Goal: Find specific page/section: Find specific page/section

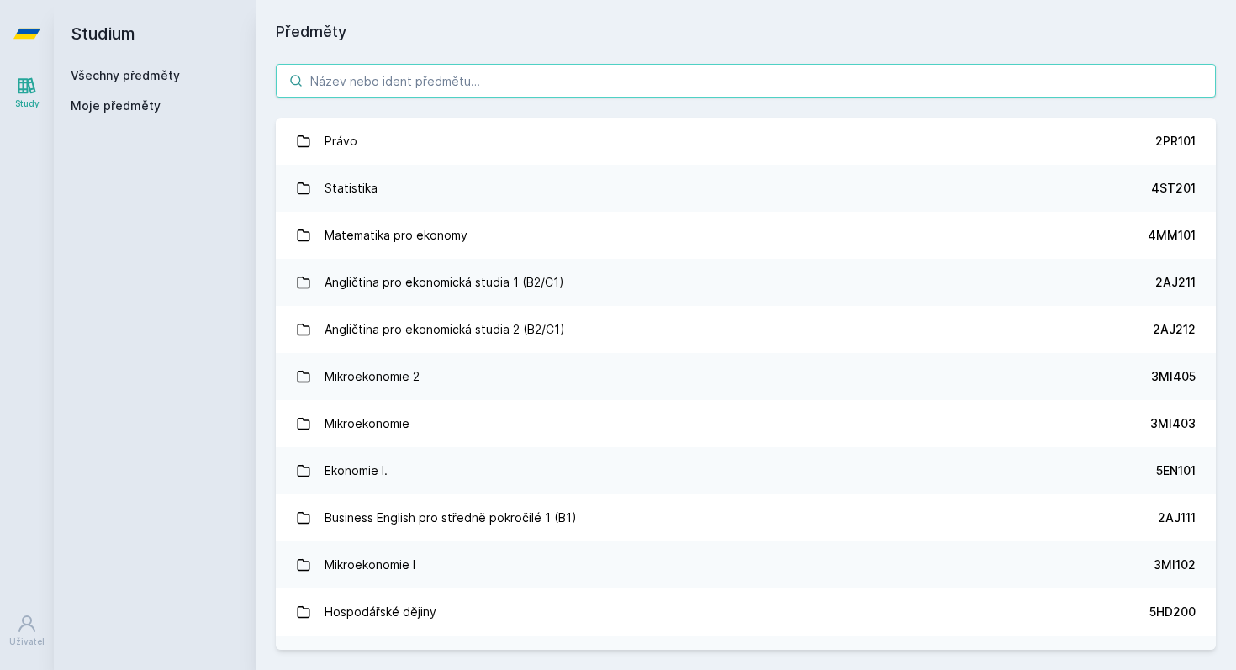
click at [361, 84] on input "search" at bounding box center [746, 81] width 940 height 34
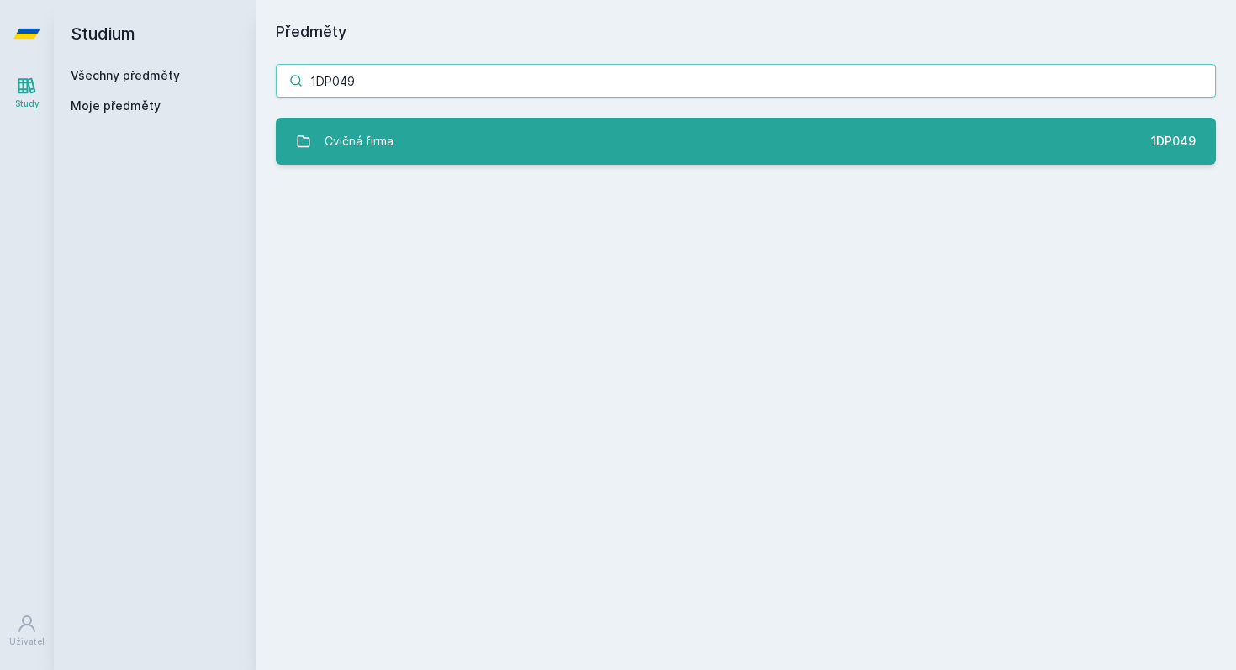
type input "1DP049"
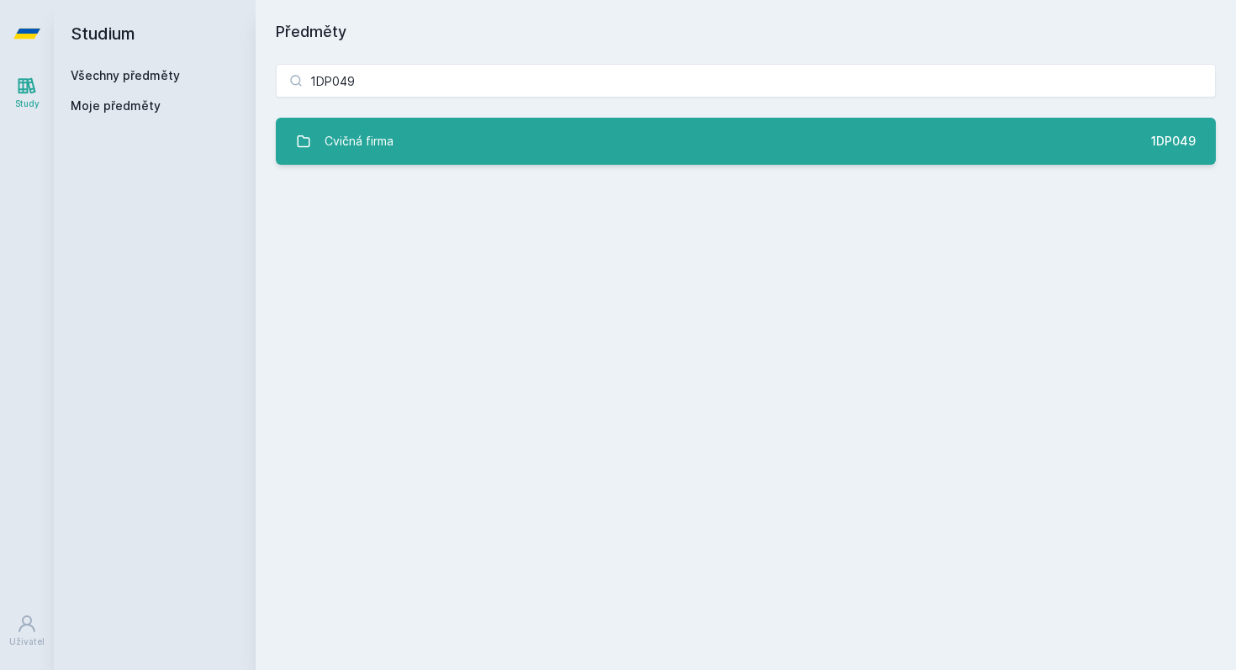
click at [463, 150] on link "Cvičná firma 1DP049" at bounding box center [746, 141] width 940 height 47
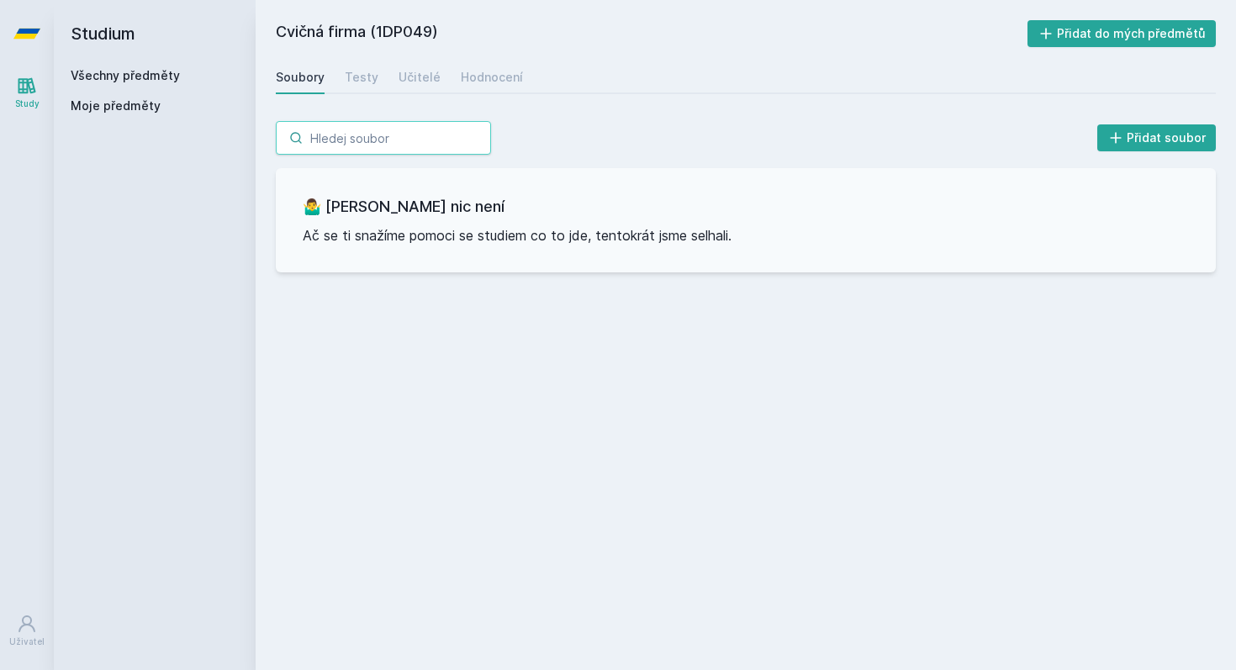
click at [420, 138] on input "search" at bounding box center [383, 138] width 215 height 34
click at [355, 82] on div "Testy" at bounding box center [362, 77] width 34 height 17
click at [292, 66] on link "Soubory" at bounding box center [300, 78] width 49 height 34
click at [343, 141] on input "search" at bounding box center [383, 138] width 215 height 34
click at [467, 134] on input "1DP047" at bounding box center [383, 138] width 215 height 34
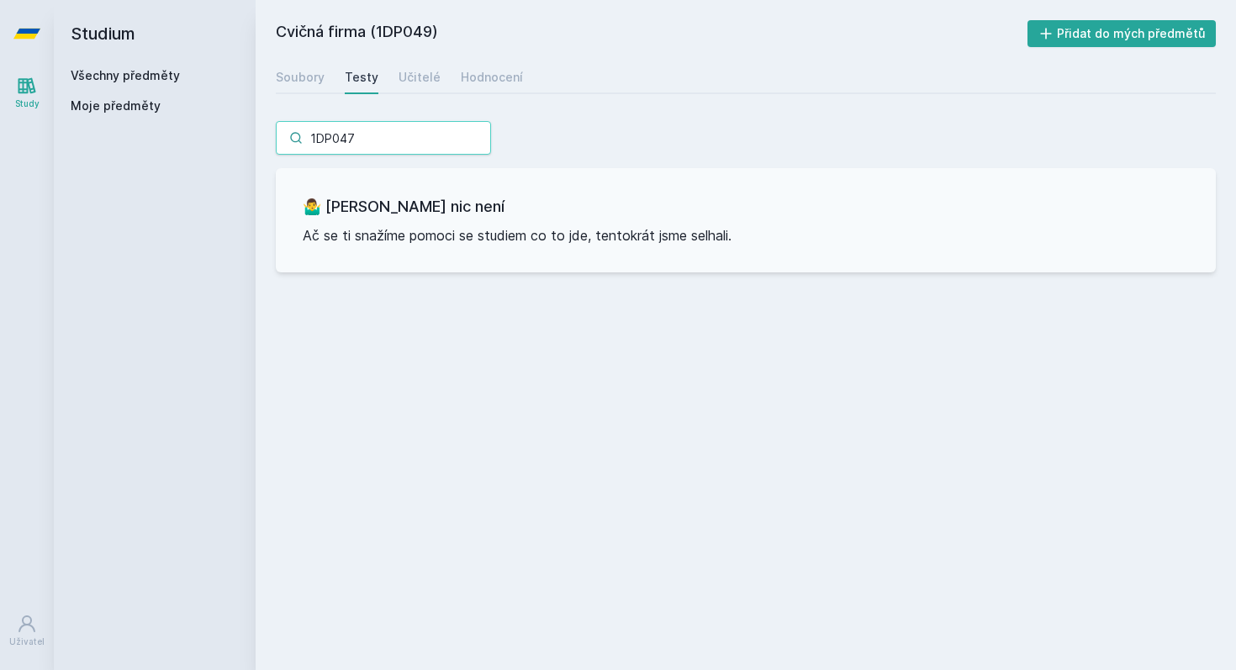
click at [482, 142] on input "1DP047" at bounding box center [383, 138] width 215 height 34
type input "1DP047"
click at [298, 68] on link "Soubory" at bounding box center [300, 78] width 49 height 34
click at [125, 75] on link "Všechny předměty" at bounding box center [125, 75] width 109 height 14
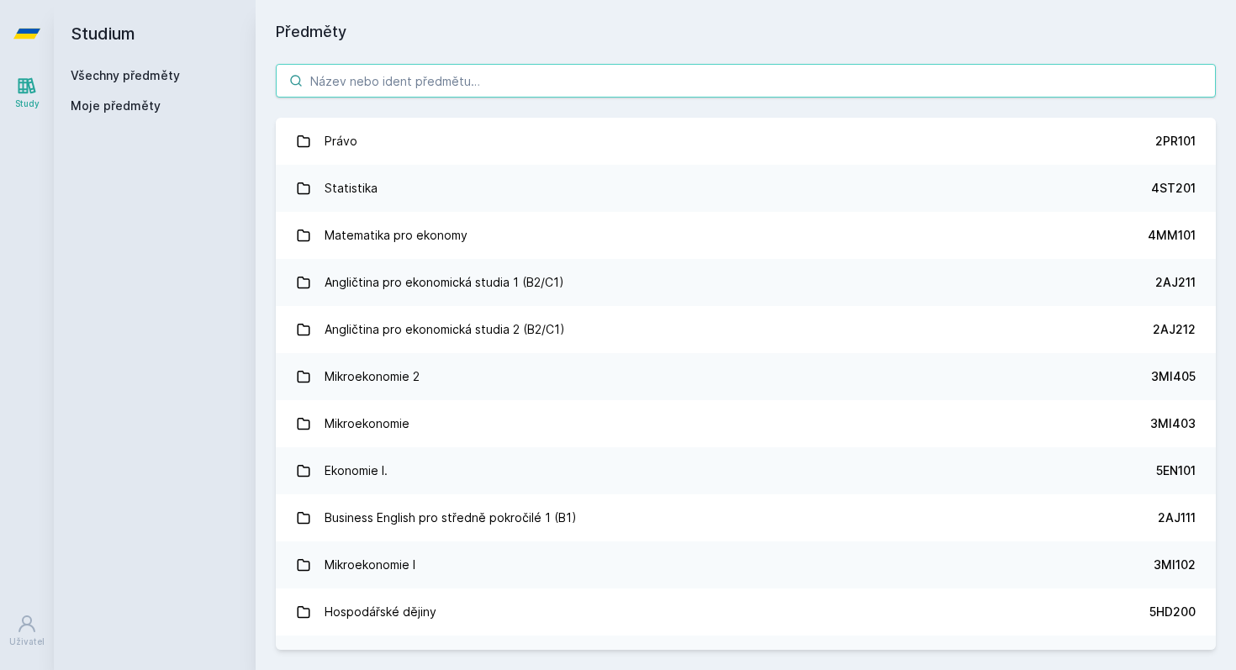
click at [351, 90] on input "search" at bounding box center [746, 81] width 940 height 34
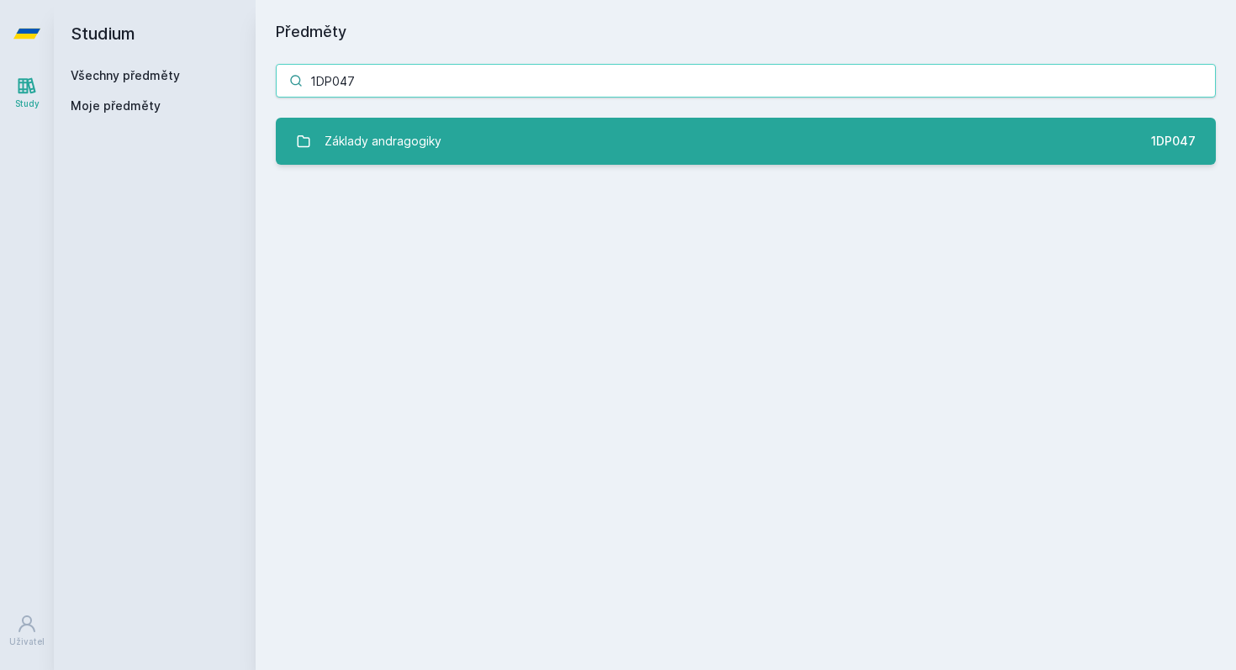
type input "1DP047"
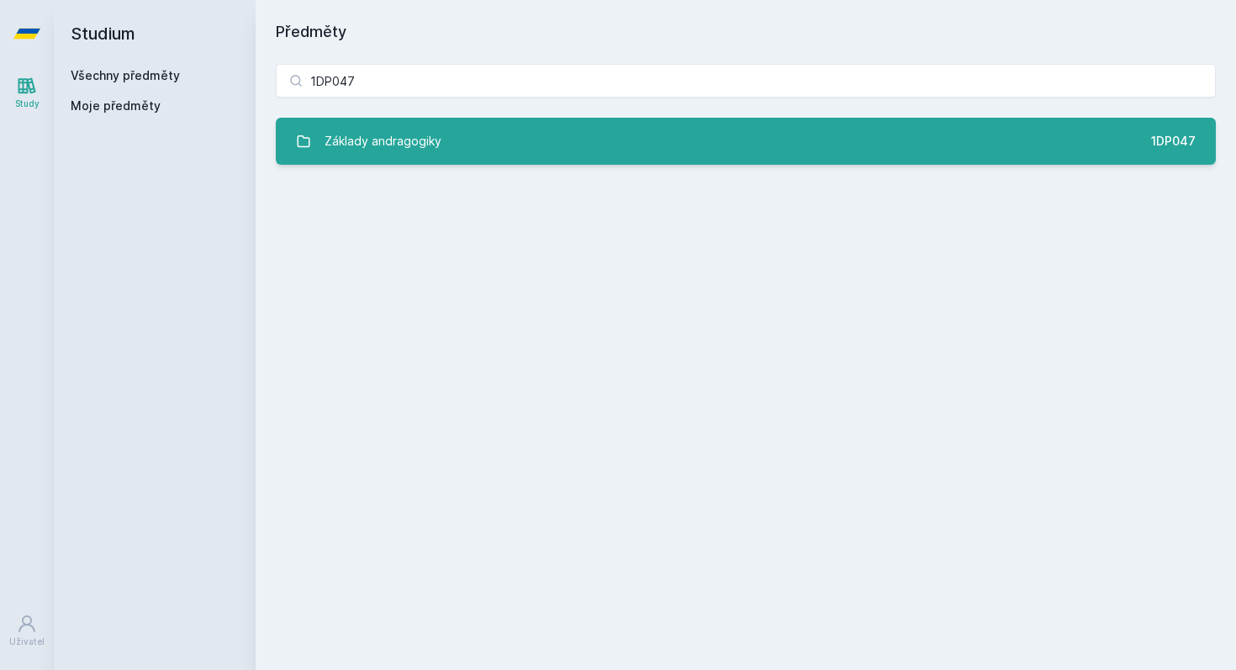
click at [456, 149] on link "Základy andragogiky 1DP047" at bounding box center [746, 141] width 940 height 47
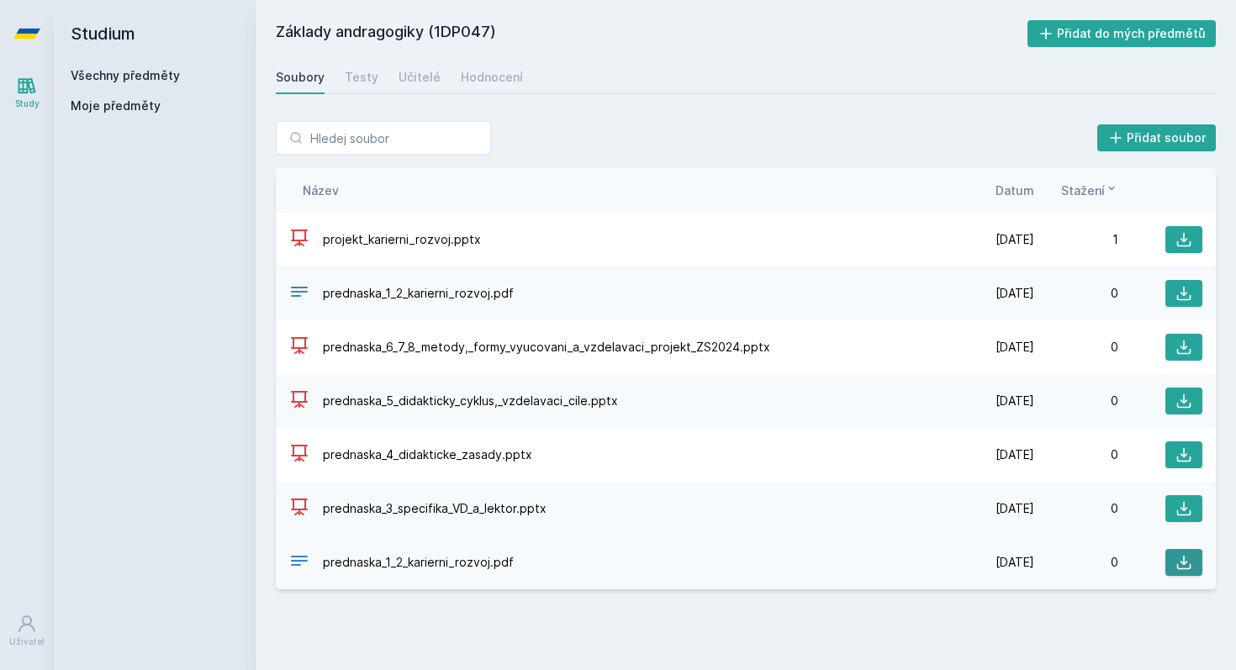
click at [1179, 568] on icon at bounding box center [1184, 563] width 14 height 14
click at [310, 137] on input "search" at bounding box center [383, 138] width 215 height 34
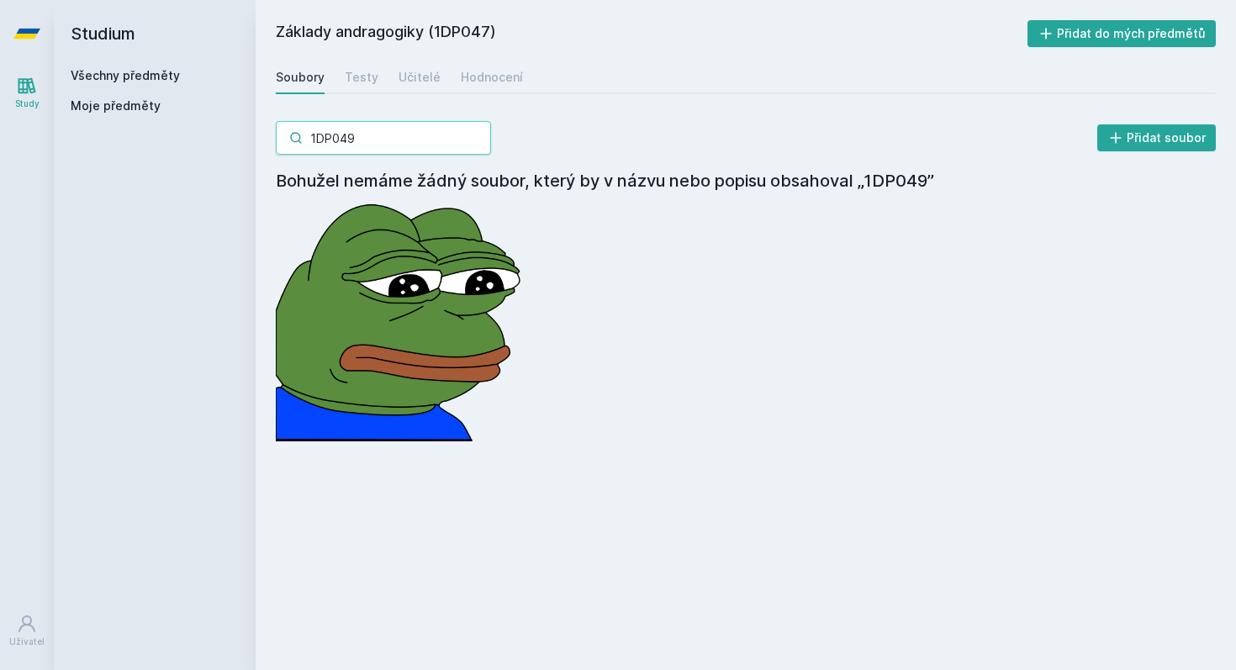
type input "1DP049"
click at [132, 76] on link "Všechny předměty" at bounding box center [125, 75] width 109 height 14
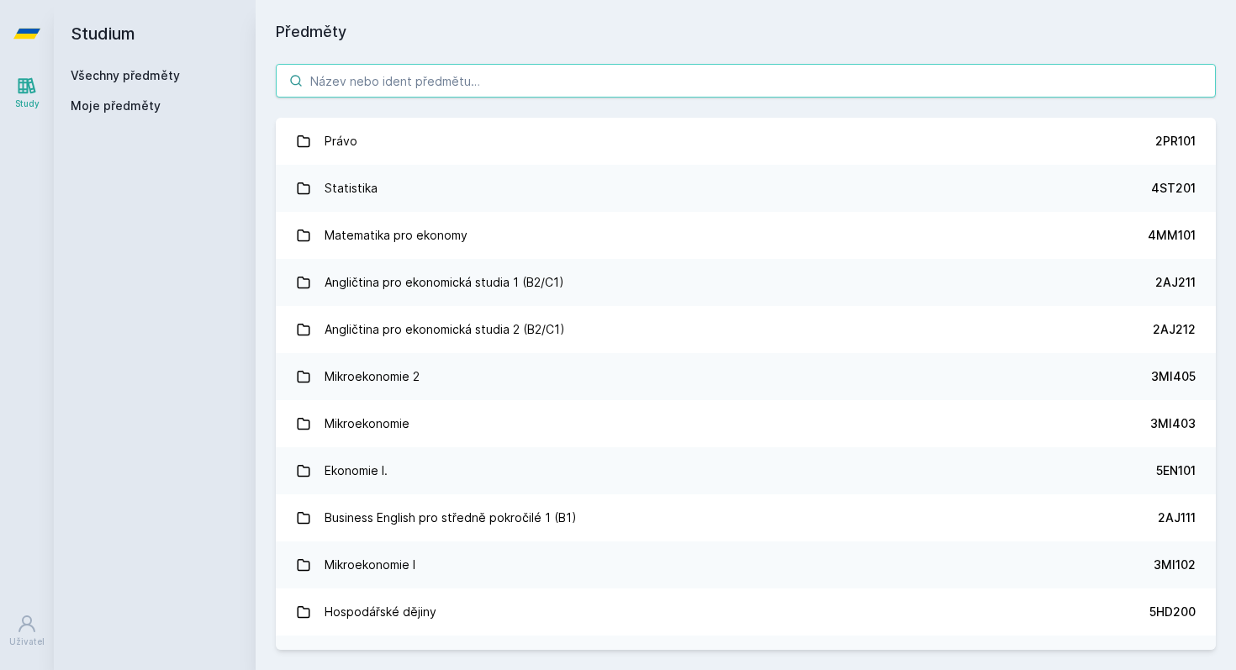
click at [355, 68] on input "search" at bounding box center [746, 81] width 940 height 34
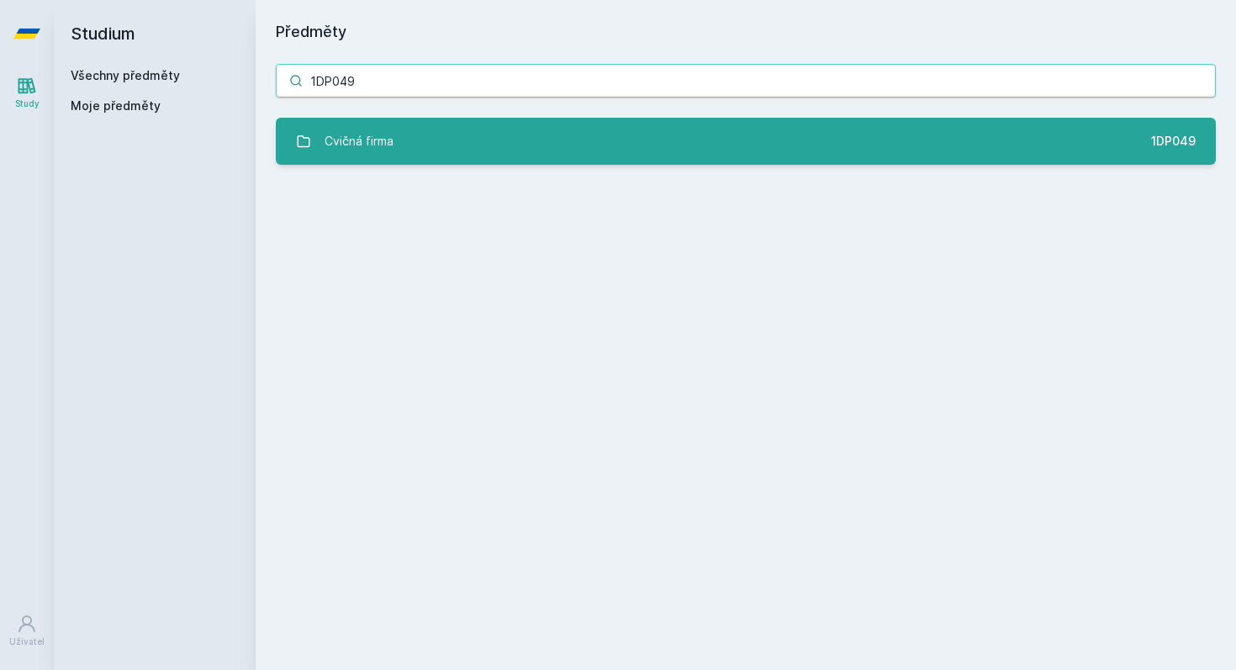
type input "1DP049"
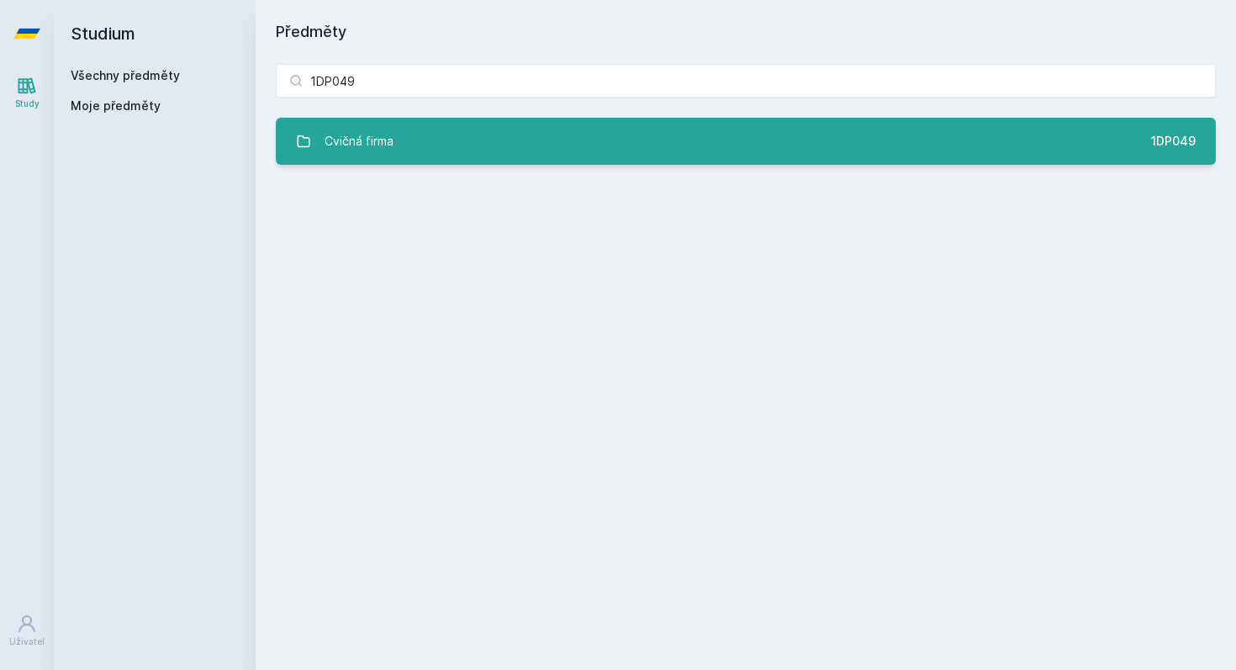
click at [409, 153] on link "Cvičná firma 1DP049" at bounding box center [746, 141] width 940 height 47
